Goal: Task Accomplishment & Management: Use online tool/utility

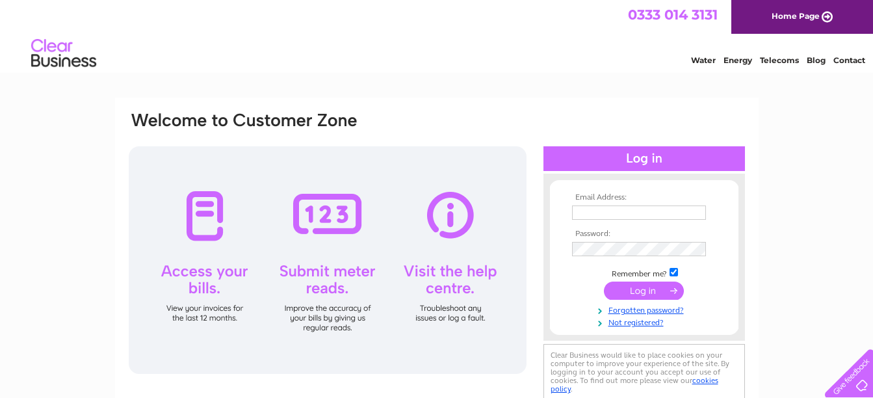
type input "[EMAIL_ADDRESS][DOMAIN_NAME]"
click at [646, 289] on input "submit" at bounding box center [644, 290] width 80 height 18
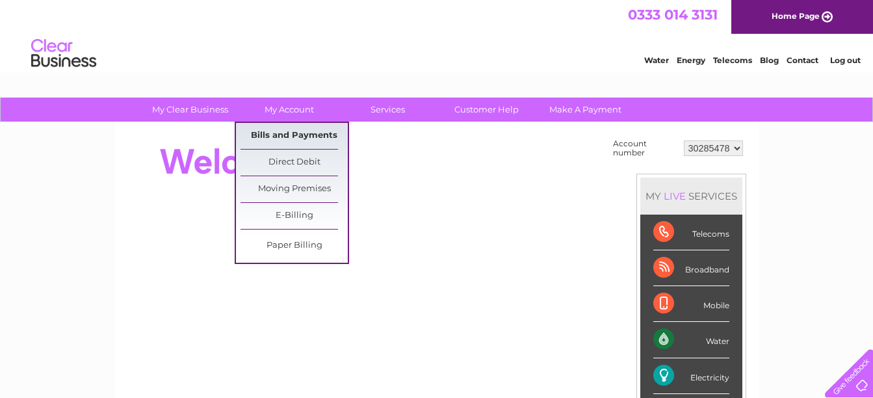
click at [278, 129] on link "Bills and Payments" at bounding box center [294, 136] width 107 height 26
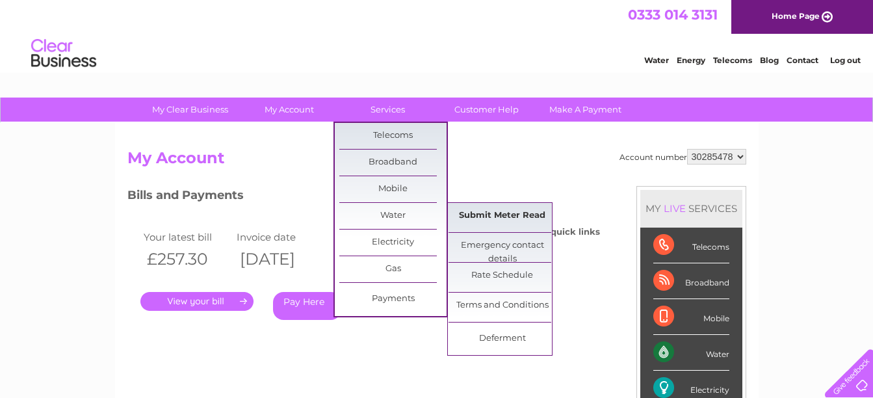
click at [519, 220] on link "Submit Meter Read" at bounding box center [502, 216] width 107 height 26
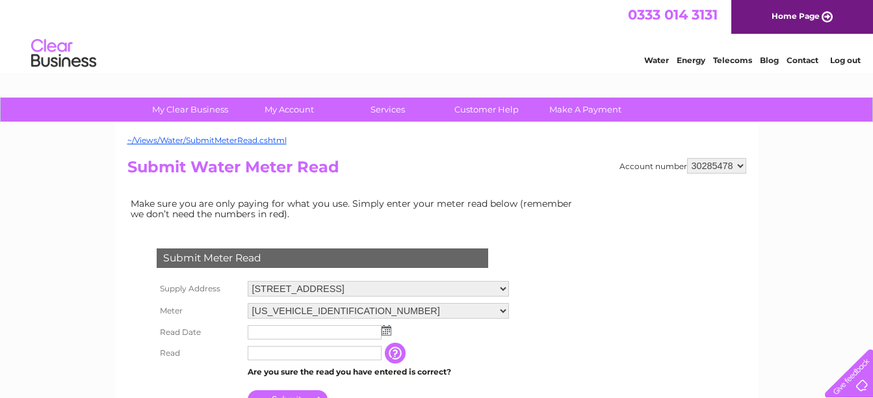
click at [384, 329] on img at bounding box center [387, 330] width 10 height 10
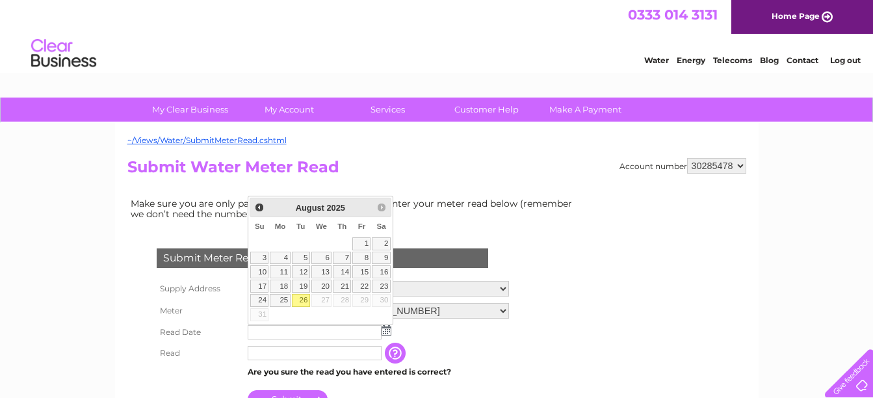
click at [305, 297] on link "26" at bounding box center [301, 300] width 18 height 13
type input "2025/08/26"
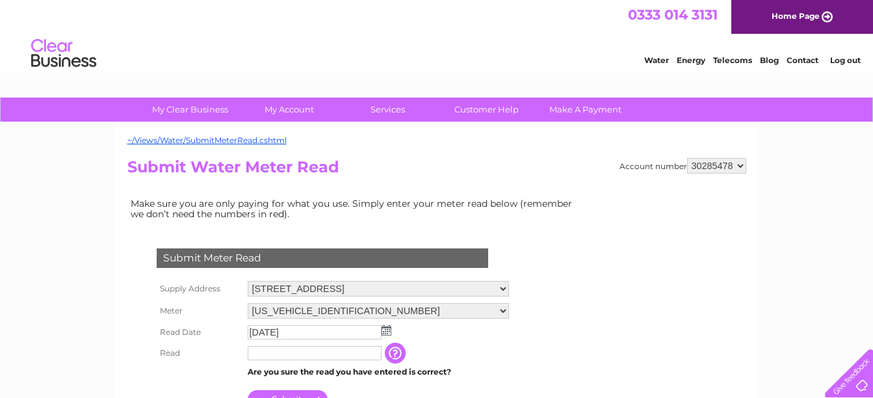
click at [293, 346] on input "text" at bounding box center [315, 353] width 134 height 14
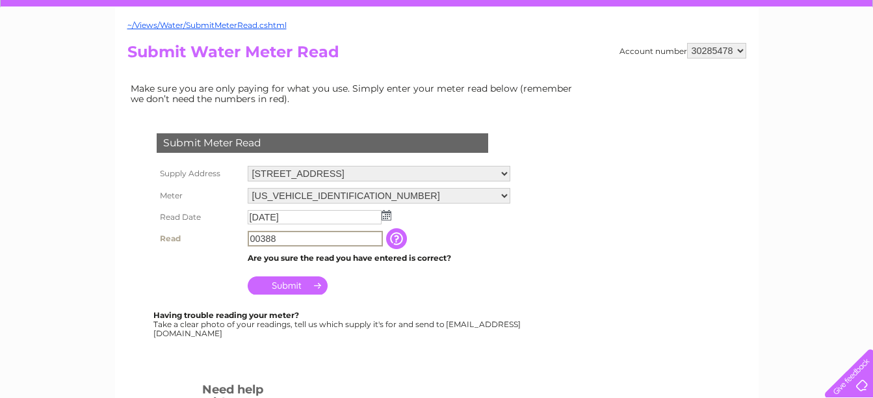
scroll to position [130, 0]
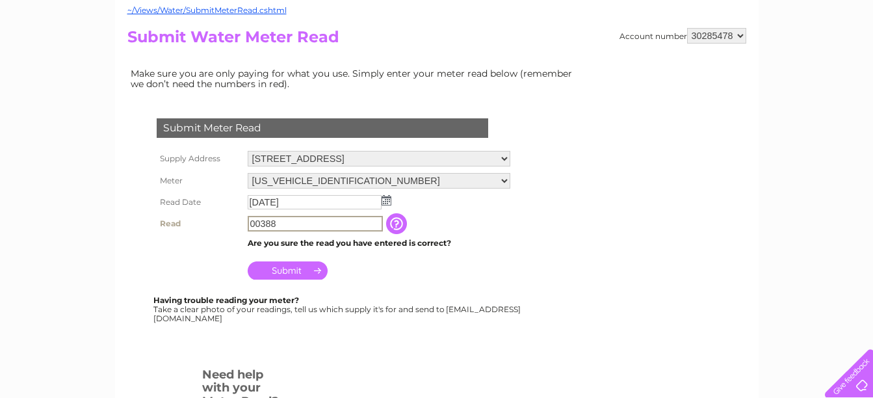
type input "00388"
click at [303, 273] on input "Submit" at bounding box center [288, 269] width 80 height 18
